Goal: Task Accomplishment & Management: Use online tool/utility

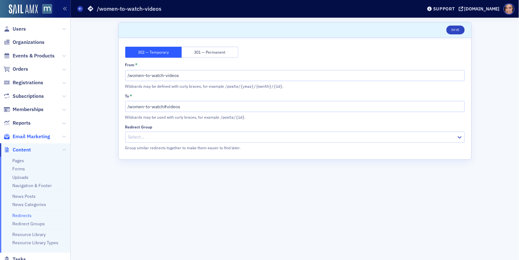
click at [38, 140] on span "Email Marketing" at bounding box center [32, 136] width 38 height 7
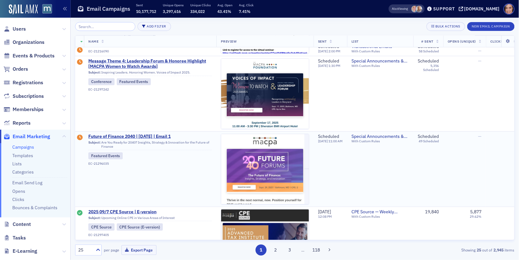
scroll to position [67, 2]
type input "i"
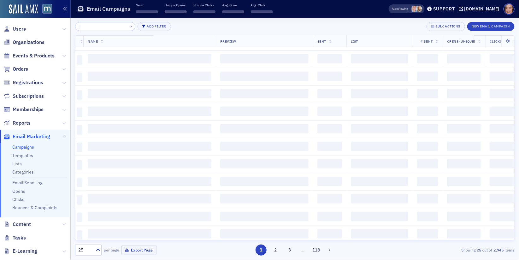
scroll to position [500, 2]
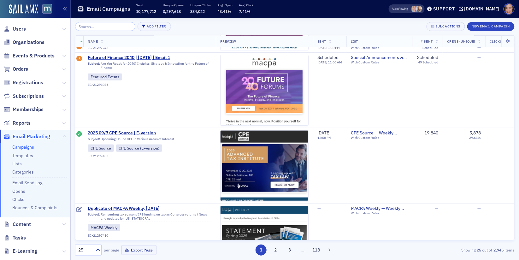
scroll to position [0, 2]
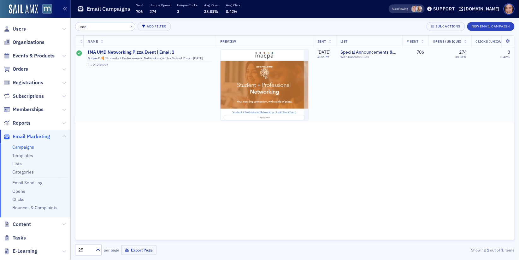
type input "umd"
click at [171, 51] on span "IMA UMD Networking Pizza Event | Email 1" at bounding box center [150, 53] width 124 height 6
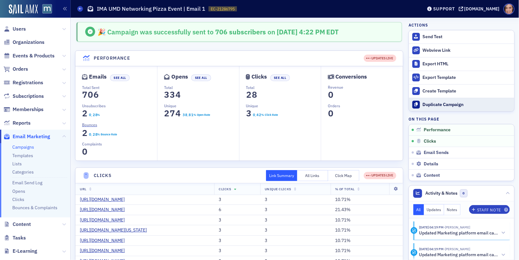
click at [431, 104] on div "Duplicate Campaign" at bounding box center [467, 105] width 88 height 6
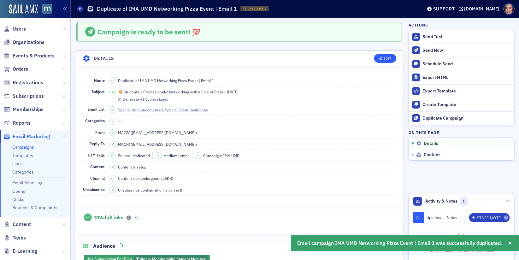
click at [386, 62] on header "Details Edit" at bounding box center [238, 58] width 327 height 15
click at [388, 62] on header "Details Edit" at bounding box center [238, 58] width 327 height 15
click at [384, 58] on div "Edit" at bounding box center [387, 58] width 8 height 3
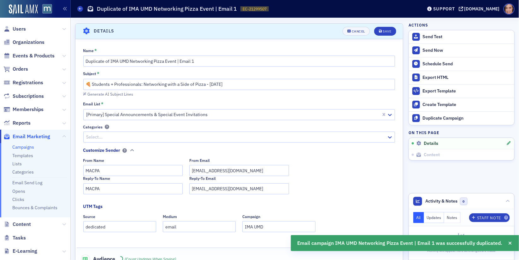
scroll to position [29, 0]
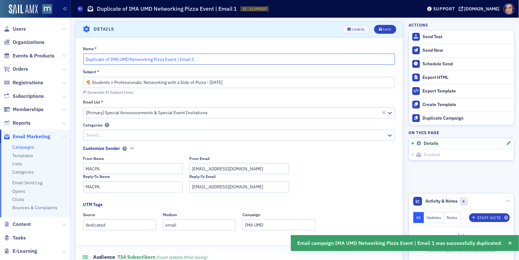
drag, startPoint x: 111, startPoint y: 60, endPoint x: 79, endPoint y: 56, distance: 32.1
click at [79, 56] on div "Name * Duplicate of IMA UMD Networking Pizza Event | Email 1 Subject * 🍕 Studen…" at bounding box center [238, 178] width 327 height 264
click at [188, 56] on input "IMA UMD Networking Pizza Event | Email 1" at bounding box center [239, 59] width 312 height 11
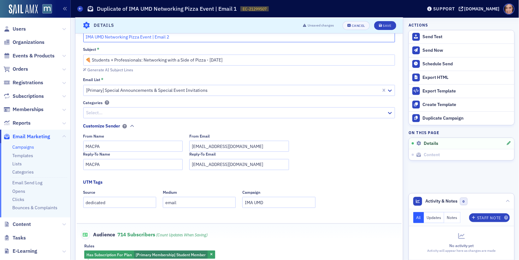
scroll to position [60, 0]
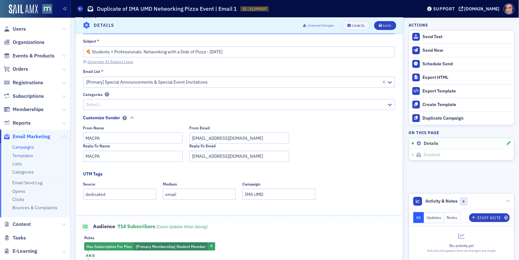
type input "IMA UMD Networking Pizza Event | Email 2"
click at [119, 60] on div "Generate AI Subject Lines" at bounding box center [110, 61] width 46 height 3
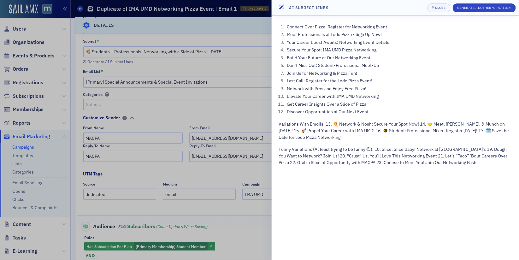
click at [252, 59] on div at bounding box center [259, 130] width 519 height 260
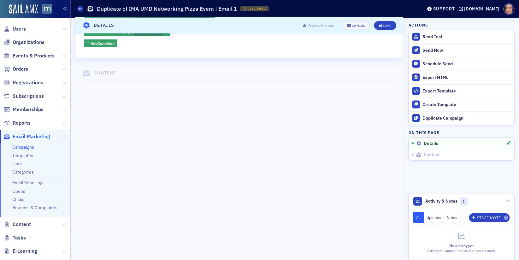
scroll to position [144, 0]
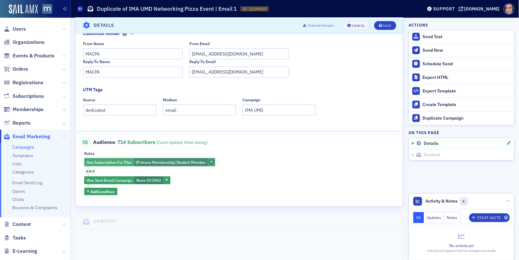
click at [210, 161] on icon "button" at bounding box center [211, 162] width 3 height 3
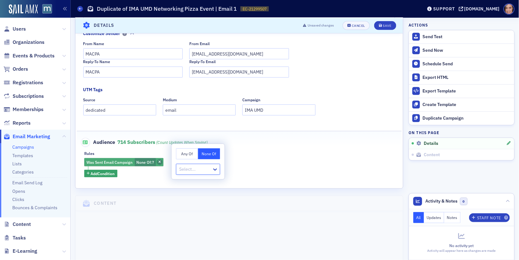
click at [160, 161] on icon "button" at bounding box center [159, 162] width 3 height 3
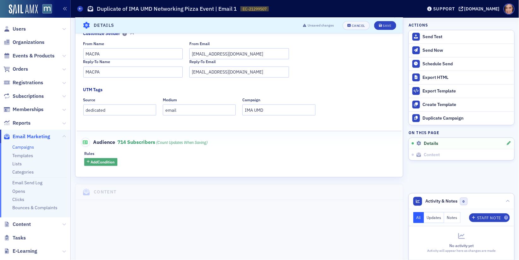
click at [108, 164] on button "Add Condition" at bounding box center [100, 162] width 33 height 8
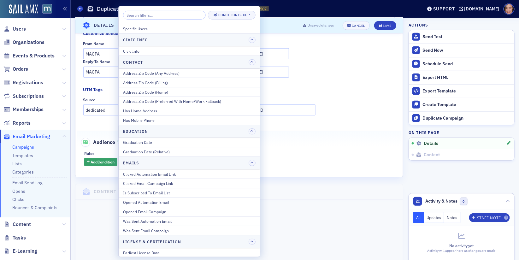
click at [183, 15] on input "search" at bounding box center [164, 15] width 83 height 9
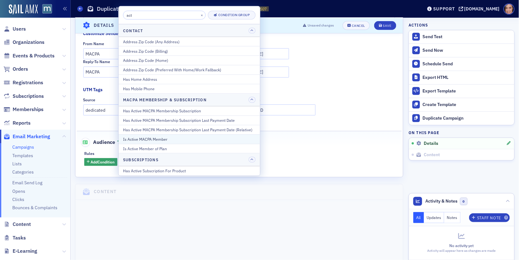
type input "act"
click at [175, 136] on div "Is Active MACPA Member" at bounding box center [189, 139] width 132 height 6
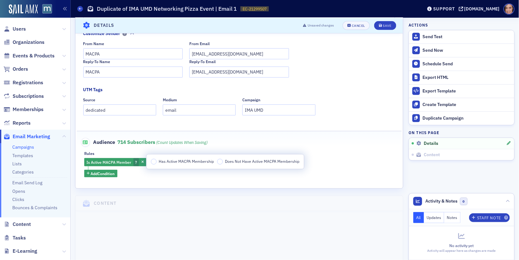
click at [185, 162] on span "Has Active MACPA Membership" at bounding box center [186, 161] width 55 height 5
click at [156, 162] on input "Has Active MACPA Membership" at bounding box center [154, 162] width 6 height 6
click at [340, 161] on div "Is Active MACPA Member Has Active MACPA Membership Add Condition" at bounding box center [239, 167] width 310 height 19
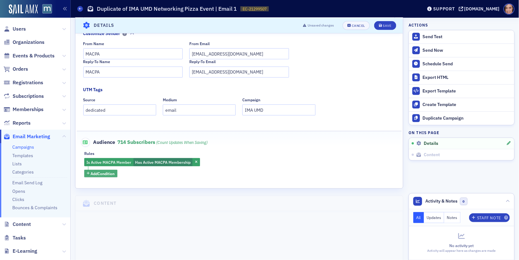
click at [109, 174] on span "Add Condition" at bounding box center [103, 174] width 24 height 6
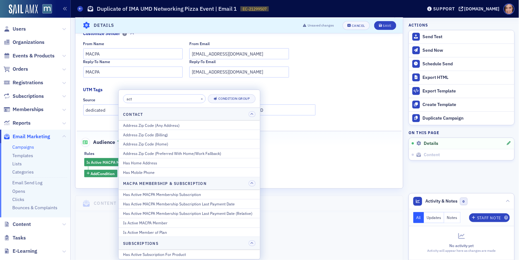
click at [175, 94] on input "act" at bounding box center [164, 98] width 83 height 9
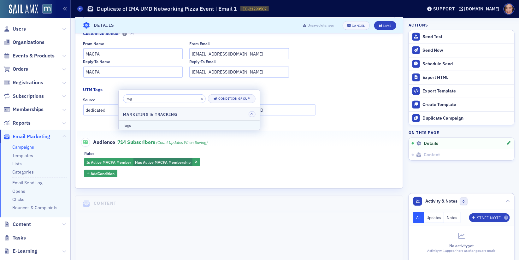
type input "tag"
click at [171, 125] on div "Tags" at bounding box center [189, 125] width 132 height 6
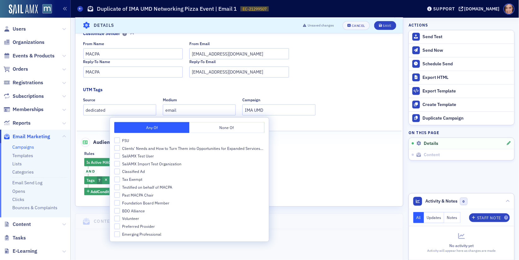
click at [311, 147] on fieldset "Audience 714 Subscribers (count updates when saving) Rules Is Active MACPA Memb…" at bounding box center [239, 164] width 325 height 67
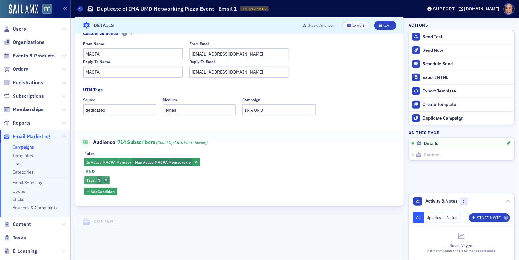
click at [105, 179] on icon "button" at bounding box center [106, 180] width 3 height 3
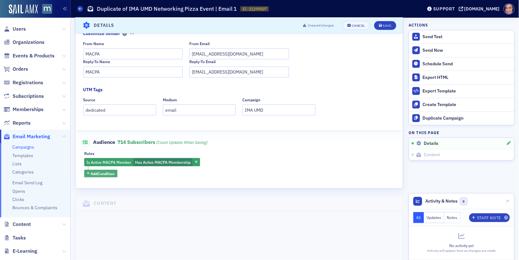
click at [103, 171] on span "Add Condition" at bounding box center [103, 174] width 24 height 6
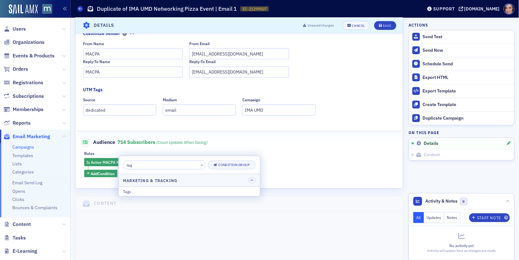
click at [156, 167] on input "tag" at bounding box center [164, 165] width 83 height 9
type input "att"
click at [152, 190] on div "Attributes" at bounding box center [189, 192] width 132 height 6
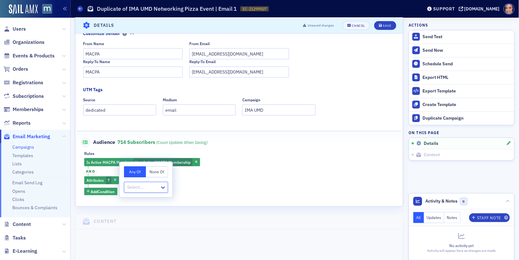
click at [91, 169] on span "and" at bounding box center [90, 171] width 12 height 5
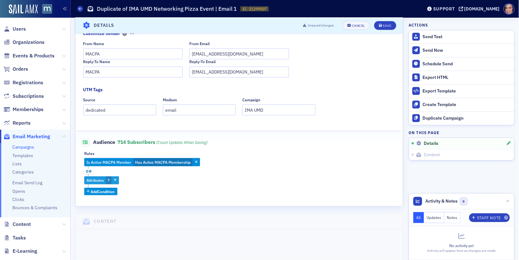
click at [103, 178] on span "Attributes" at bounding box center [94, 180] width 17 height 5
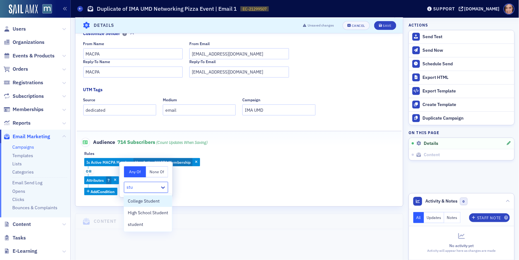
type input "stud"
click at [146, 203] on span "College Student" at bounding box center [144, 201] width 32 height 7
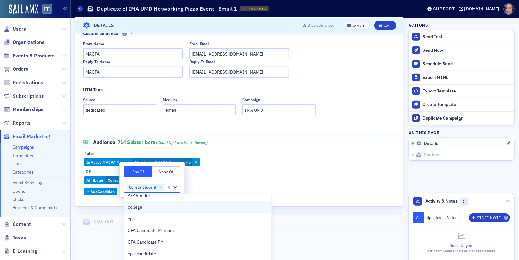
scroll to position [0, 0]
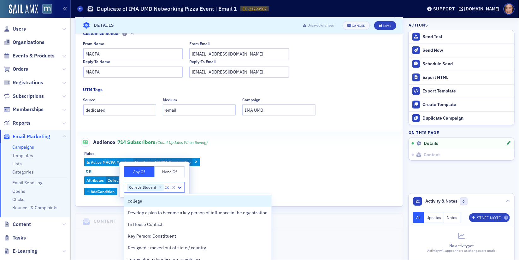
type input "coll"
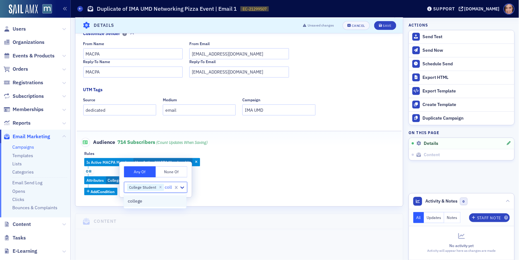
click at [161, 201] on div "college" at bounding box center [155, 201] width 54 height 7
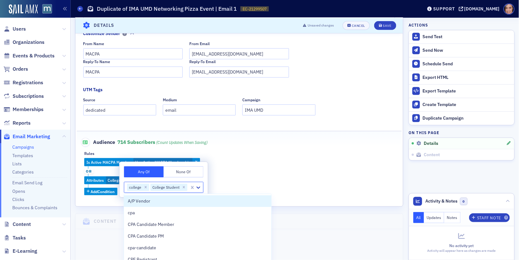
click at [273, 179] on div "Is Active MACPA Member Has Active MACPA Membership or Attributes College Studen…" at bounding box center [239, 176] width 310 height 37
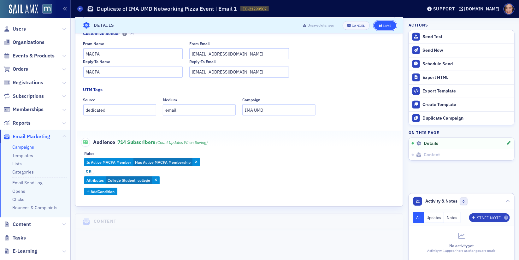
click at [384, 25] on div "Save" at bounding box center [387, 25] width 9 height 3
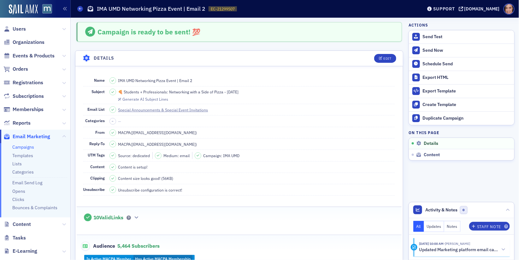
click at [229, 90] on span "🍕 Students + Professionals: Networking with a Side of Pizza - [DATE]" at bounding box center [178, 92] width 120 height 6
copy span "🍕 Students + Professionals: Networking with a Side of Pizza - [DATE]"
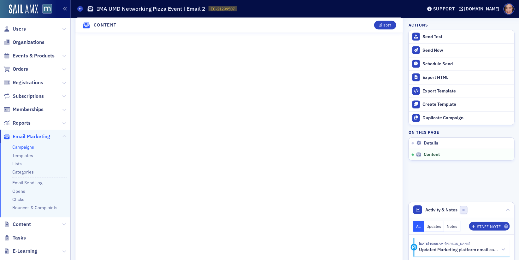
scroll to position [351, 0]
copy span "🍕 Students + Professionals: Networking with a Side of Pizza - [DATE]"
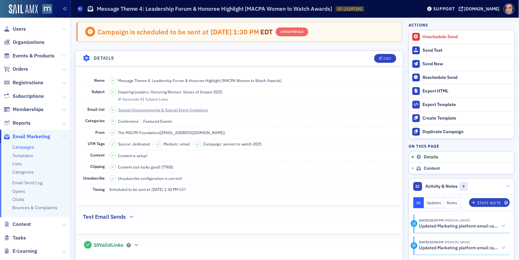
click at [25, 145] on link "Campaigns" at bounding box center [23, 147] width 22 height 6
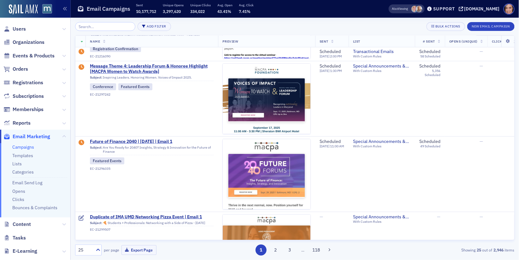
scroll to position [66, 0]
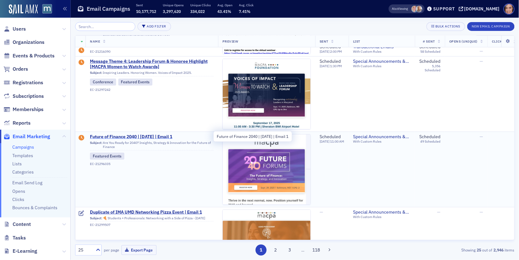
click at [168, 135] on span "Future of Finance 2040 | [DATE] | Email 1" at bounding box center [152, 137] width 124 height 6
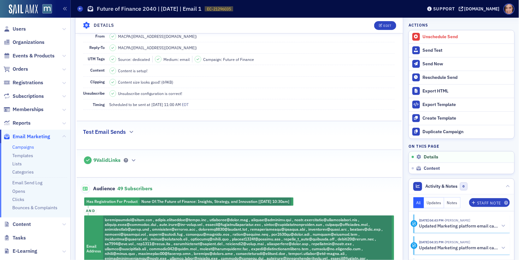
scroll to position [66, 0]
